Goal: Navigation & Orientation: Find specific page/section

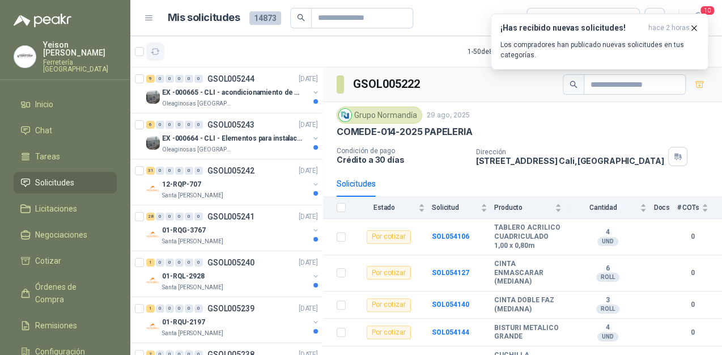
click at [160, 57] on button "button" at bounding box center [155, 52] width 18 height 18
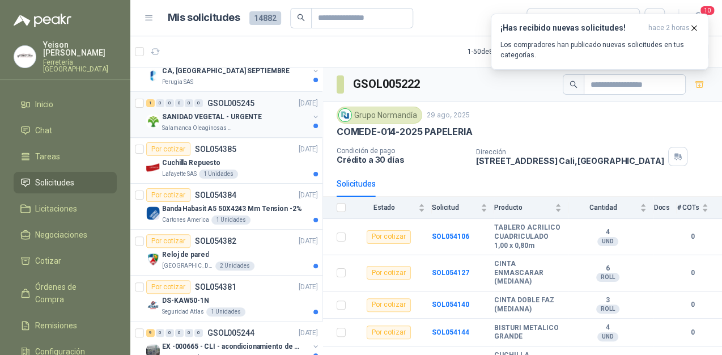
scroll to position [272, 0]
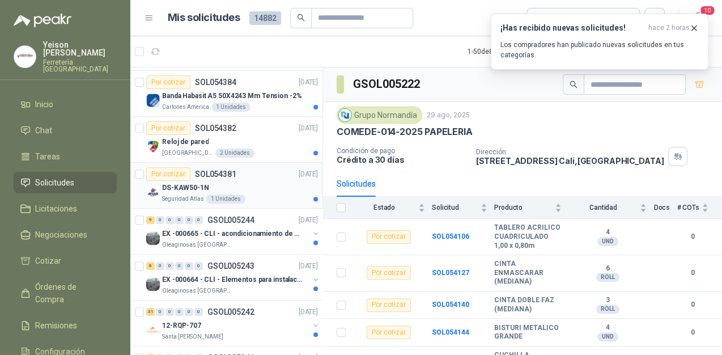
click at [232, 185] on div "DS-KAW50-1N" at bounding box center [240, 188] width 156 height 14
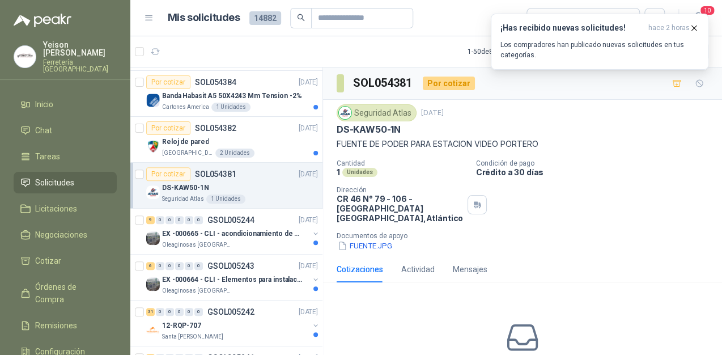
click at [362, 267] on div "Cotizaciones" at bounding box center [360, 269] width 46 height 12
click at [363, 252] on div "Seguridad Atlas [DATE] DS-KAW50-1N FUENTE DE PODER PARA ESTACION VIDEO PORTERO …" at bounding box center [522, 178] width 399 height 156
click at [363, 247] on button "FUENTE.JPG" at bounding box center [365, 246] width 57 height 12
click at [698, 30] on icon "button" at bounding box center [694, 28] width 10 height 10
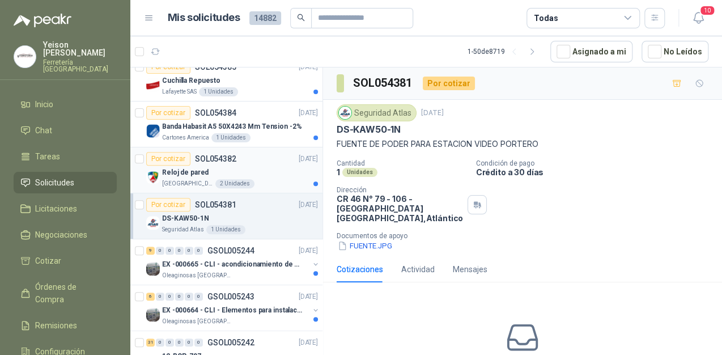
scroll to position [227, 0]
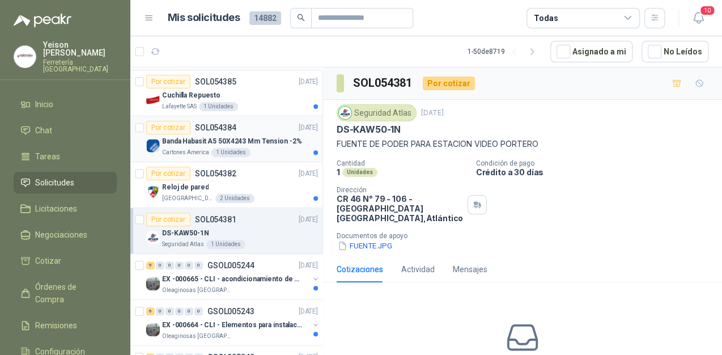
click at [237, 138] on p "Banda Habasit A5 50X4243 Mm Tension -2%" at bounding box center [231, 141] width 139 height 11
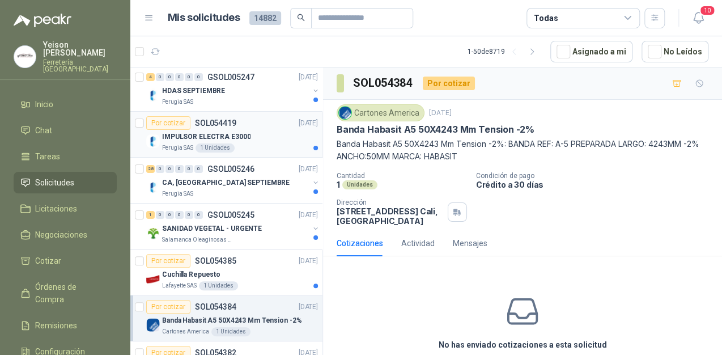
scroll to position [45, 0]
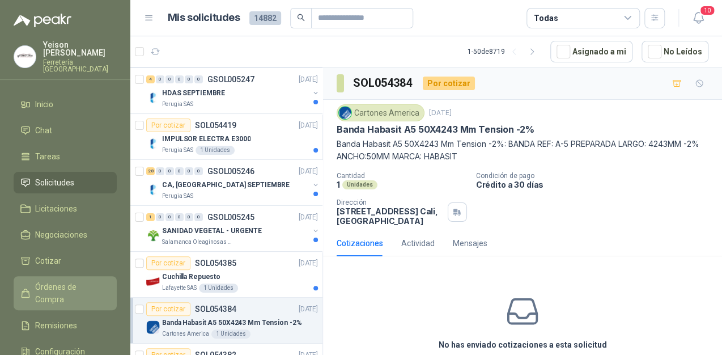
click at [63, 281] on span "Órdenes de Compra" at bounding box center [70, 293] width 71 height 25
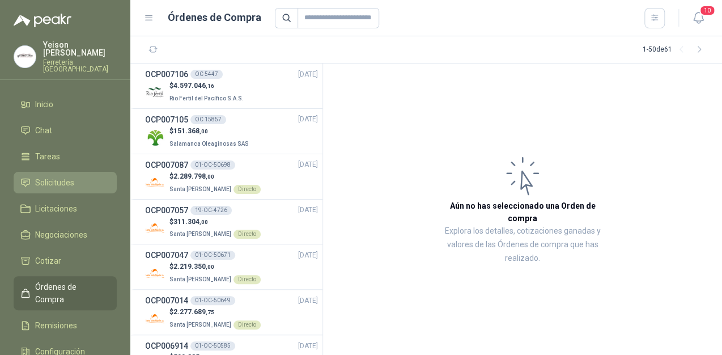
click at [53, 176] on span "Solicitudes" at bounding box center [54, 182] width 39 height 12
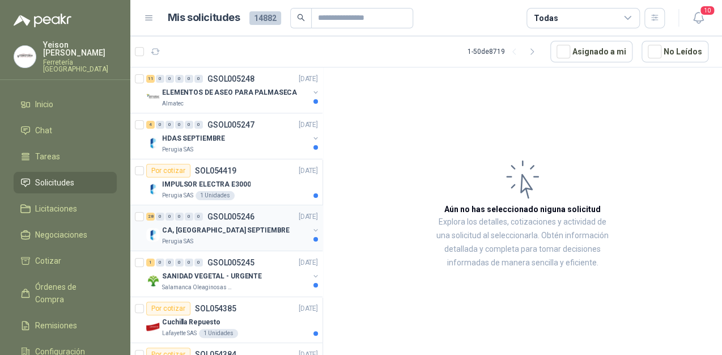
click at [214, 232] on p "CA, [GEOGRAPHIC_DATA] SEPTIEMBRE" at bounding box center [226, 230] width 128 height 11
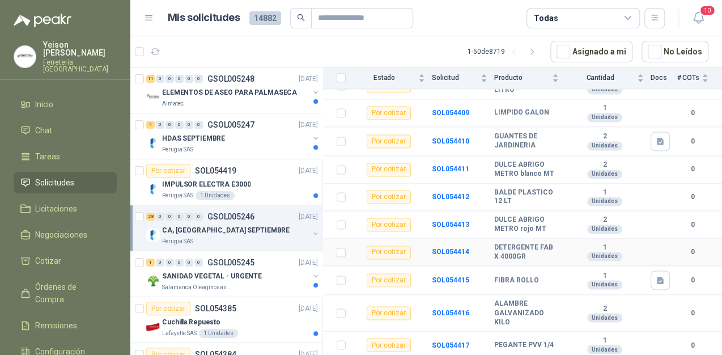
scroll to position [684, 0]
click at [189, 136] on p "HDAS SEPTIEMBRE" at bounding box center [193, 138] width 63 height 11
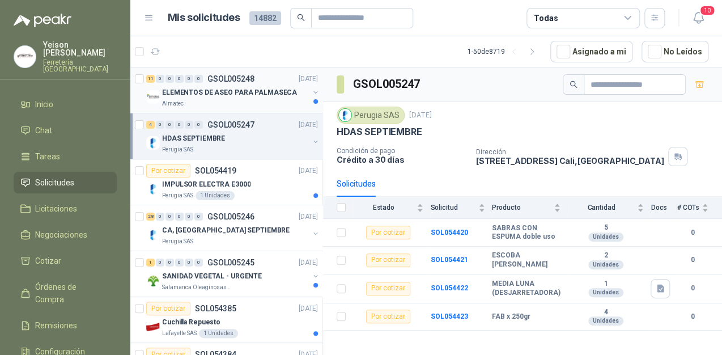
click at [210, 95] on p "ELEMENTOS DE ASEO PARA PALMASECA" at bounding box center [229, 92] width 135 height 11
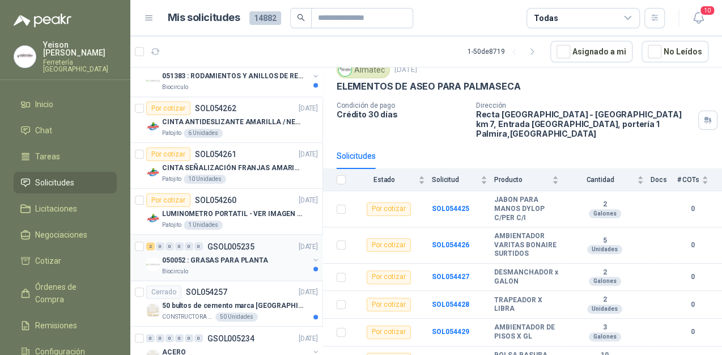
scroll to position [907, 0]
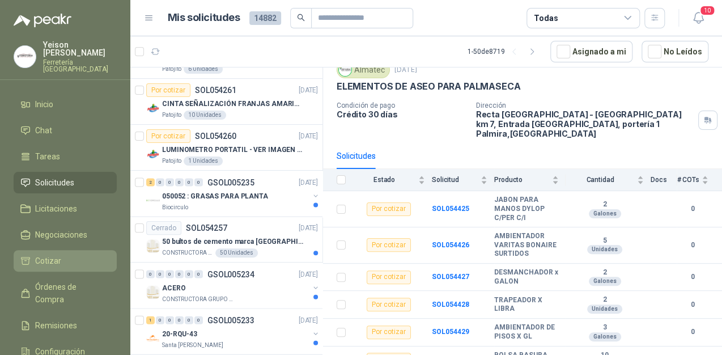
click at [57, 255] on span "Cotizar" at bounding box center [48, 261] width 26 height 12
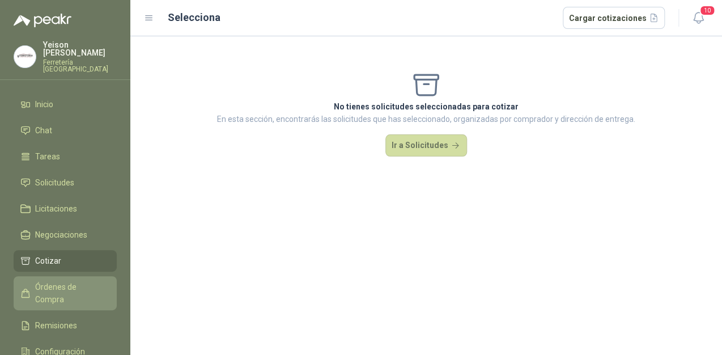
click at [59, 281] on span "Órdenes de Compra" at bounding box center [70, 293] width 71 height 25
